Goal: Transaction & Acquisition: Purchase product/service

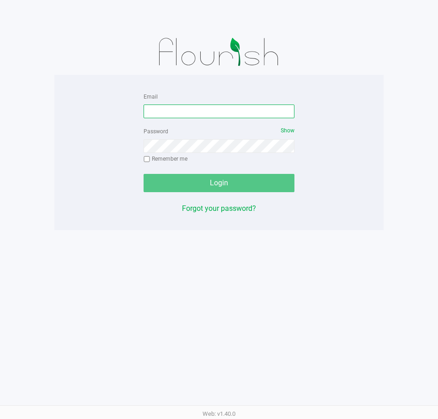
click at [163, 117] on input "Email" at bounding box center [218, 112] width 151 height 14
type input "[EMAIL_ADDRESS][DOMAIN_NAME]"
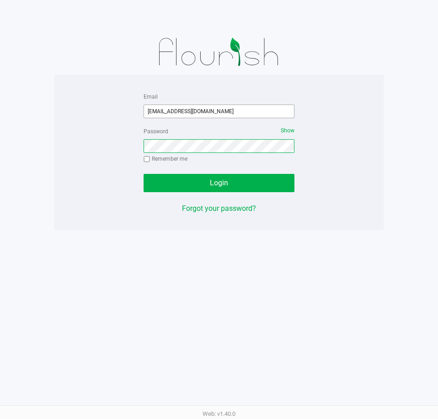
click at [143, 174] on button "Login" at bounding box center [218, 183] width 151 height 18
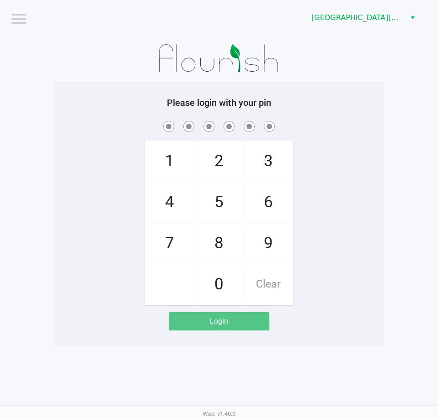
click at [333, 168] on div "1 4 7 2 5 8 0 3 6 9 Clear" at bounding box center [218, 212] width 329 height 186
checkbox input "true"
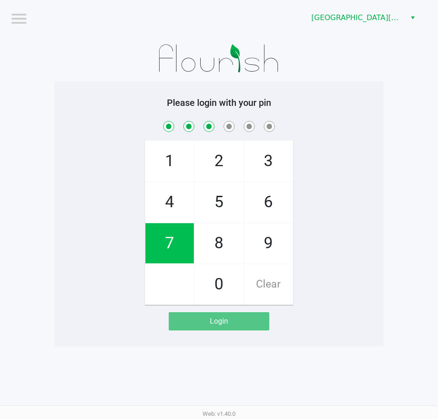
checkbox input "true"
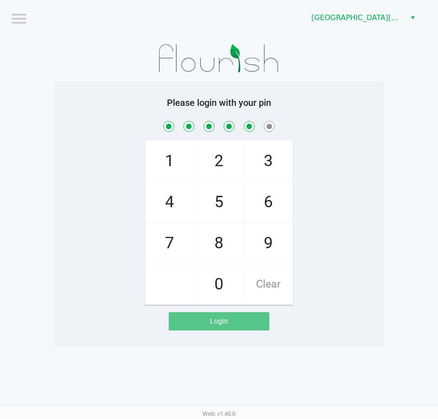
checkbox input "true"
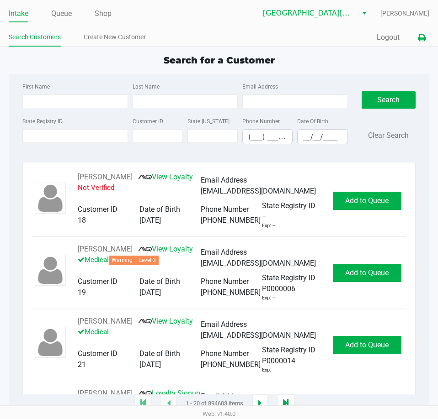
click at [427, 39] on button at bounding box center [421, 37] width 15 height 17
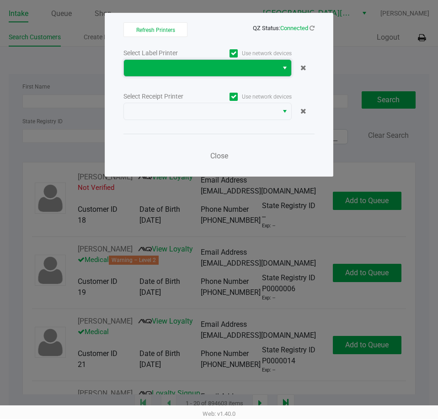
click at [243, 67] on span at bounding box center [200, 68] width 143 height 11
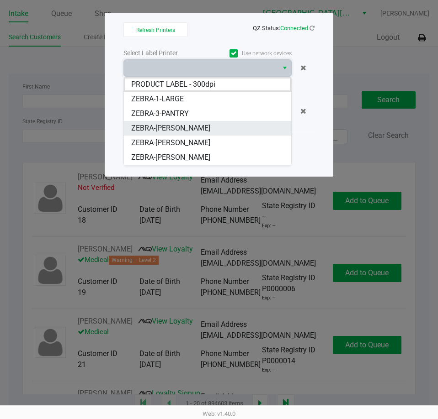
click at [198, 124] on span "ZEBRA-[PERSON_NAME]" at bounding box center [170, 128] width 79 height 11
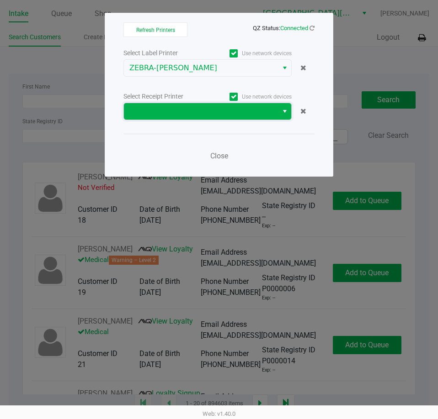
click at [199, 117] on span at bounding box center [200, 111] width 143 height 11
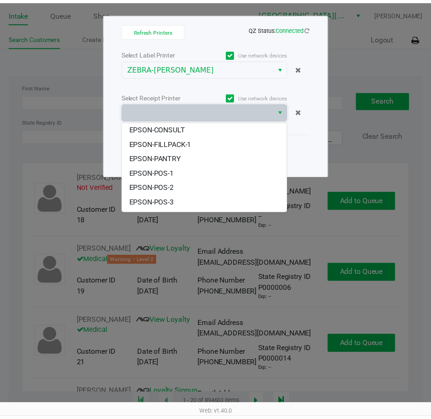
scroll to position [40, 0]
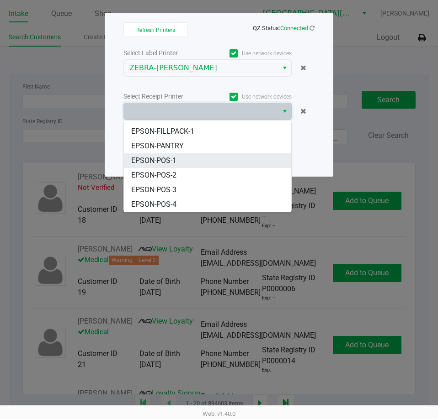
click at [177, 165] on li "EPSON-POS-1" at bounding box center [207, 161] width 167 height 15
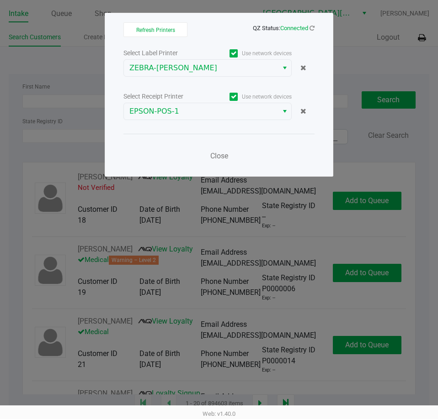
click at [177, 151] on div "Close" at bounding box center [218, 150] width 191 height 33
click at [215, 155] on span "Close" at bounding box center [219, 156] width 18 height 9
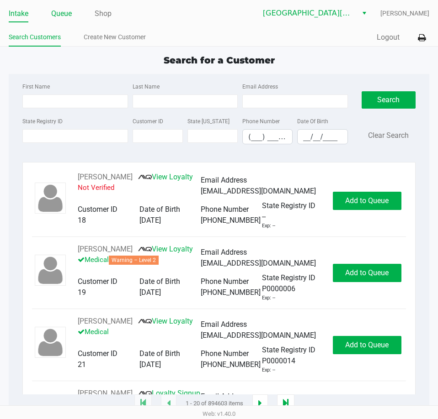
click at [68, 16] on link "Queue" at bounding box center [61, 13] width 21 height 13
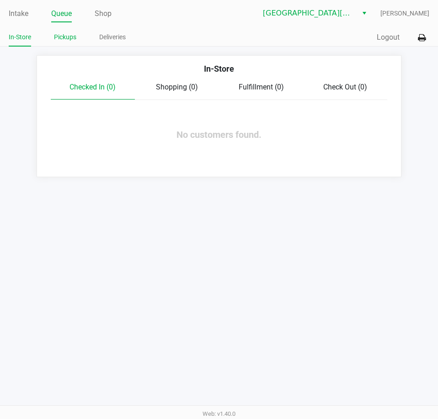
click at [70, 34] on link "Pickups" at bounding box center [65, 37] width 22 height 11
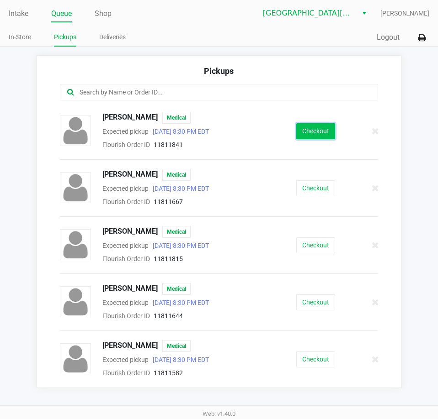
click at [305, 129] on button "Checkout" at bounding box center [315, 131] width 39 height 16
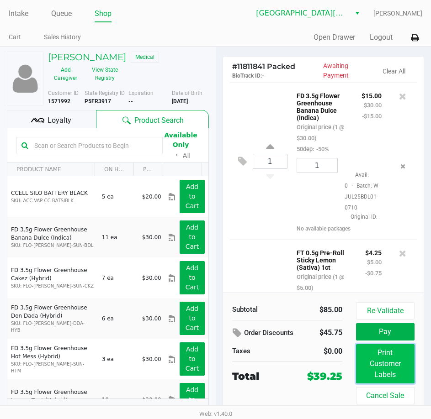
click at [388, 361] on button "Print Customer Labels" at bounding box center [385, 363] width 58 height 39
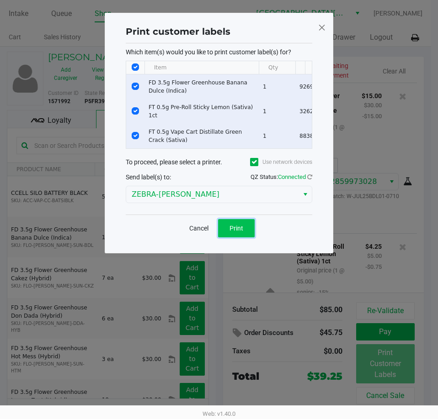
click at [239, 232] on span "Print" at bounding box center [236, 228] width 14 height 7
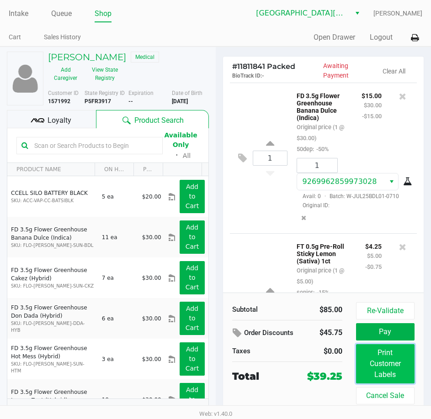
click at [380, 373] on button "Print Customer Labels" at bounding box center [385, 363] width 58 height 39
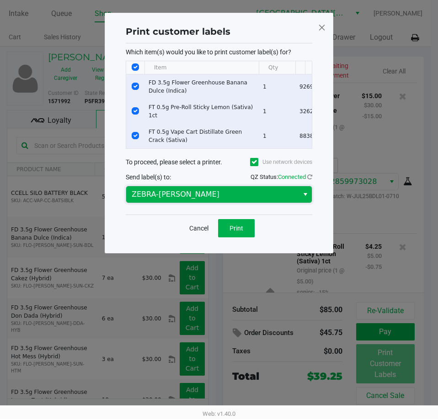
click at [205, 200] on span "ZEBRA-[PERSON_NAME]" at bounding box center [212, 194] width 161 height 11
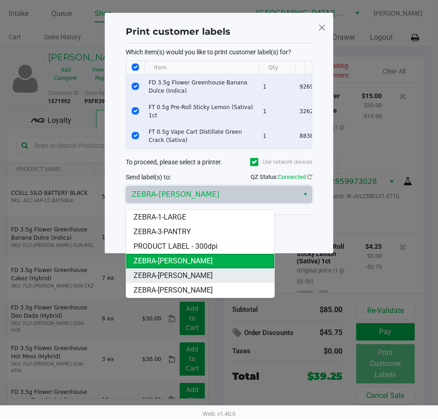
click at [196, 272] on span "ZEBRA-[PERSON_NAME]" at bounding box center [172, 275] width 79 height 11
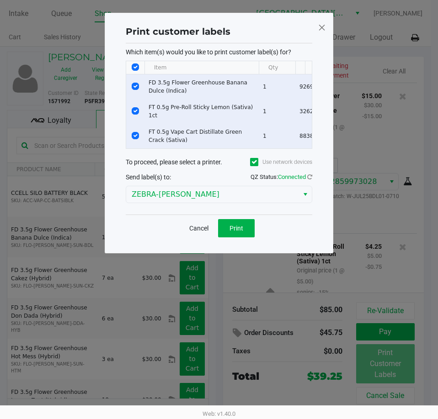
click at [178, 250] on div "Print customer labels Which item(s) would you like to print customer label(s) f…" at bounding box center [219, 133] width 228 height 241
click at [233, 232] on span "Print" at bounding box center [236, 228] width 14 height 7
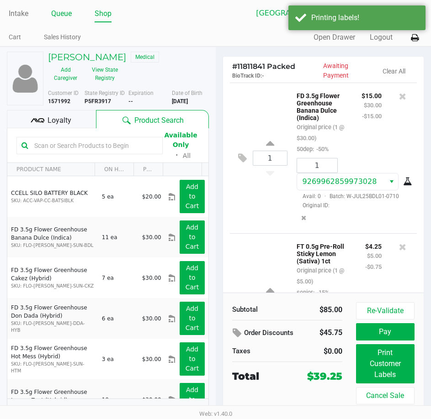
click at [69, 15] on link "Queue" at bounding box center [61, 13] width 21 height 13
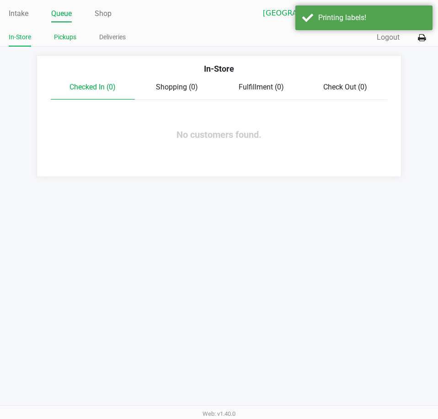
click at [72, 32] on link "Pickups" at bounding box center [65, 37] width 22 height 11
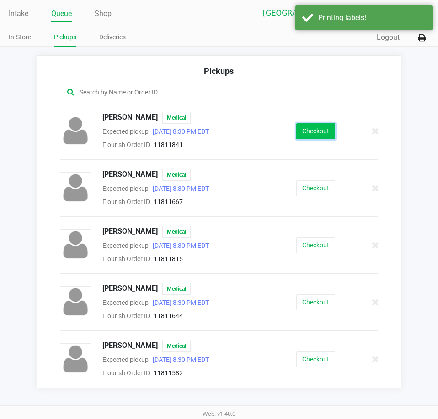
click at [306, 134] on button "Checkout" at bounding box center [315, 131] width 39 height 16
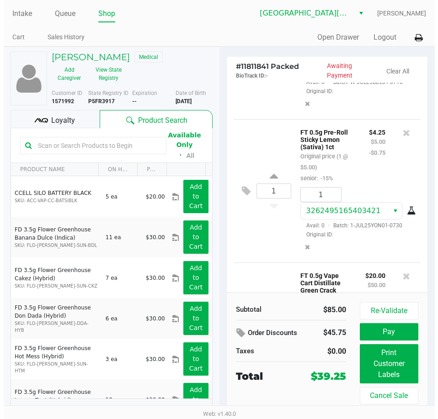
scroll to position [183, 0]
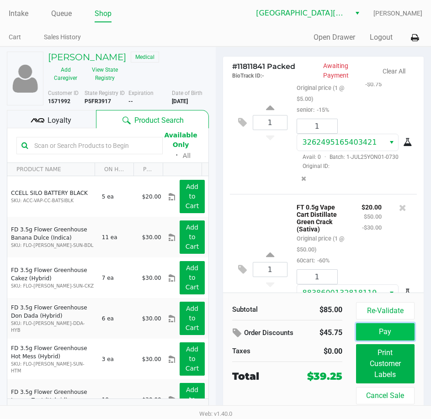
click at [382, 328] on button "Pay" at bounding box center [385, 331] width 58 height 17
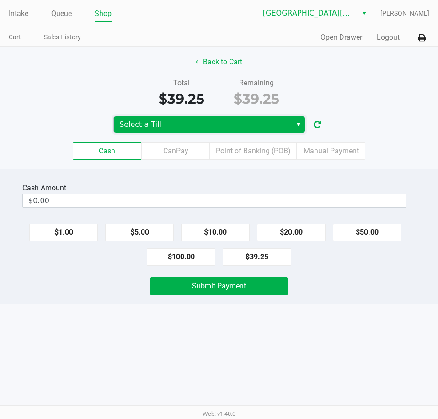
click at [194, 130] on span "Select a Till" at bounding box center [202, 124] width 167 height 11
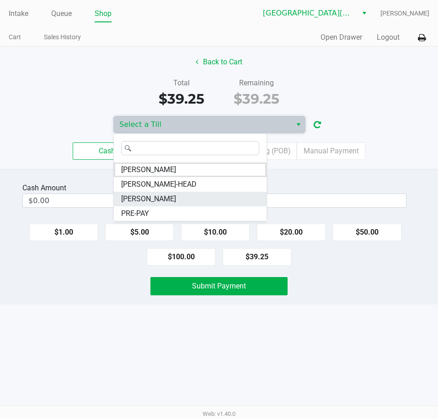
click at [171, 194] on li "[PERSON_NAME]" at bounding box center [190, 199] width 153 height 15
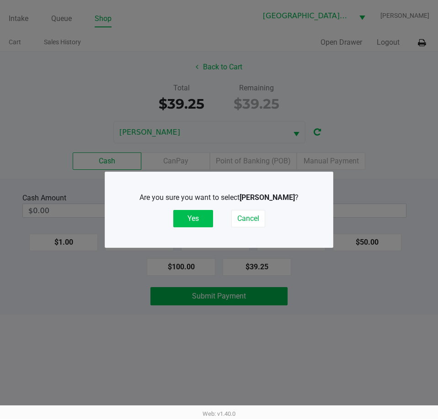
click at [189, 214] on button "Yes" at bounding box center [193, 218] width 40 height 17
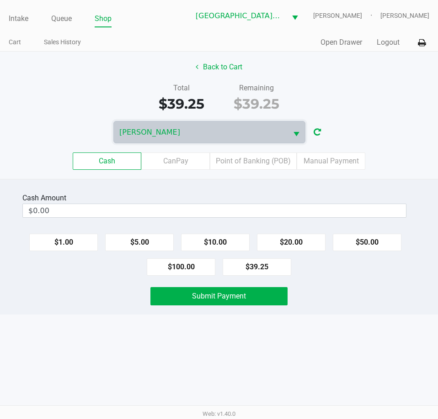
click at [393, 153] on div "Cash CanPay Point of Banking (POB) Manual Payment" at bounding box center [219, 161] width 438 height 17
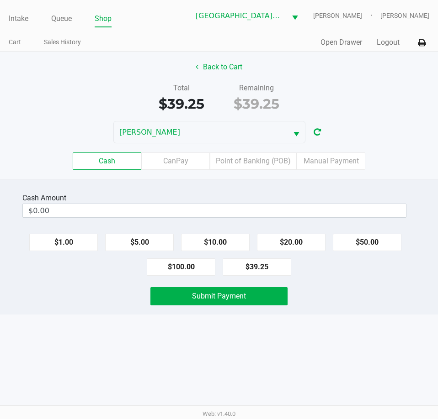
click at [394, 106] on div "Total $39.25 Remaining $39.25" at bounding box center [218, 99] width 451 height 32
click at [387, 48] on div "Quick Sale Open Drawer Logout" at bounding box center [324, 42] width 210 height 17
click at [389, 43] on button "Logout" at bounding box center [387, 42] width 23 height 11
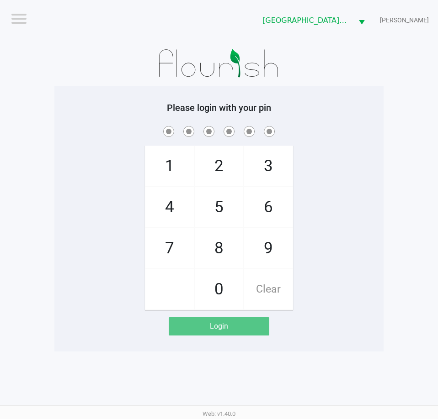
click at [408, 126] on app-pos-login-wrapper "Logout Key [PERSON_NAME] [PERSON_NAME] Please login with your pin 1 4 7 2 5 8 0…" at bounding box center [219, 176] width 438 height 352
checkbox input "true"
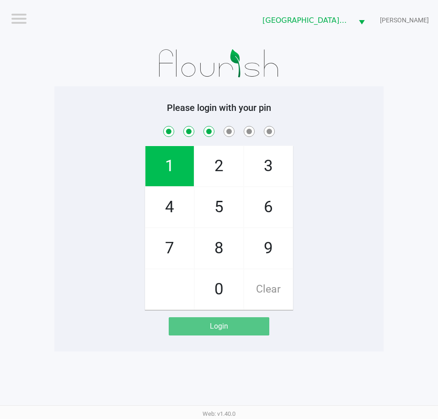
checkbox input "true"
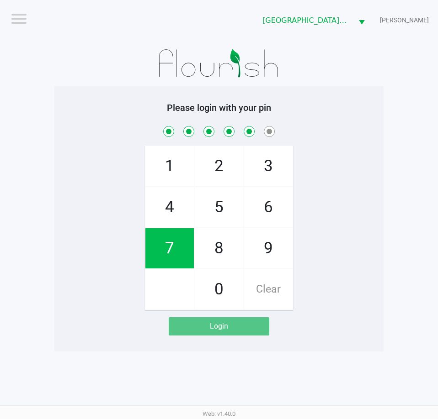
checkbox input "true"
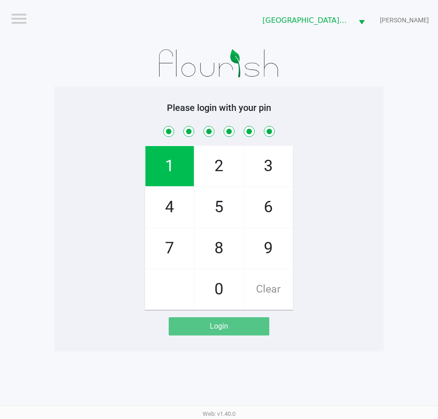
checkbox input "true"
